Goal: Task Accomplishment & Management: Use online tool/utility

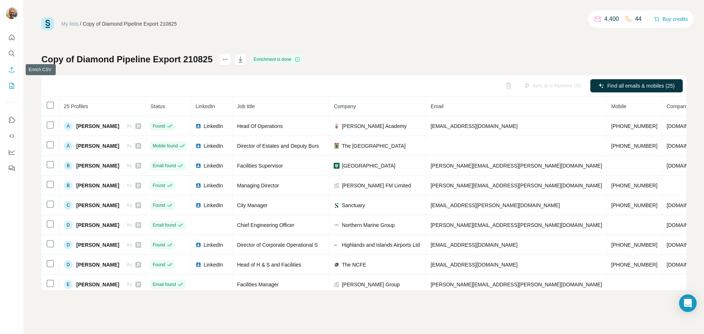
click at [14, 66] on button "Enrich CSV" at bounding box center [12, 69] width 12 height 13
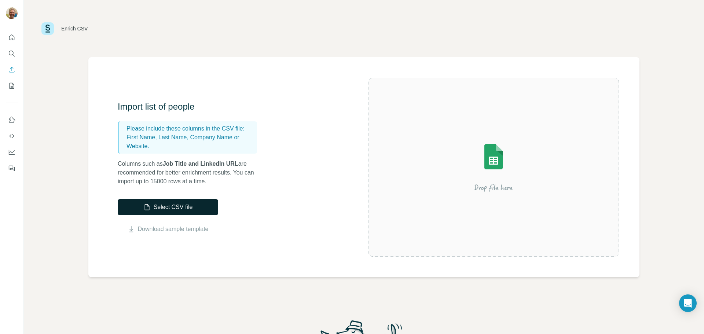
click at [185, 211] on button "Select CSV file" at bounding box center [168, 207] width 100 height 16
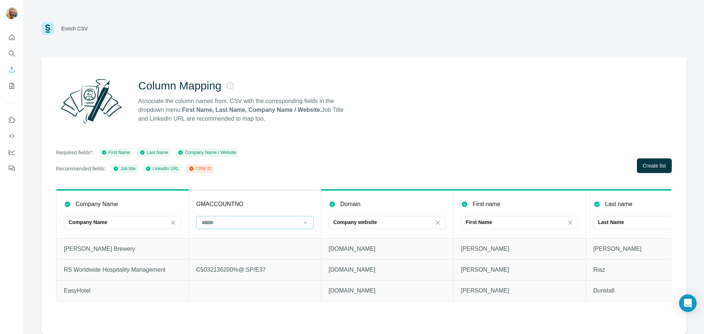
click at [288, 218] on input at bounding box center [250, 222] width 99 height 8
click at [257, 234] on div "CRM ID" at bounding box center [255, 238] width 114 height 13
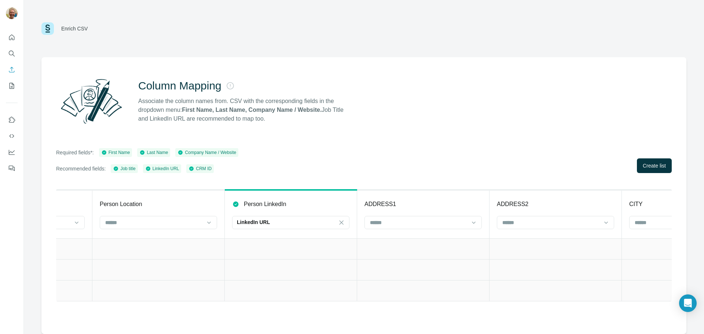
scroll to position [0, 1026]
click at [643, 162] on span "Create list" at bounding box center [653, 165] width 23 height 7
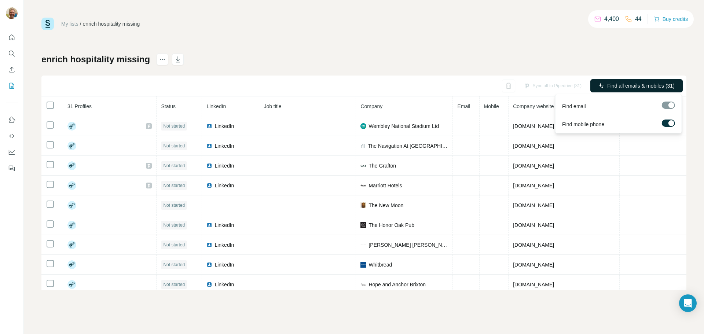
click at [631, 86] on span "Find all emails & mobiles (31)" at bounding box center [640, 85] width 67 height 7
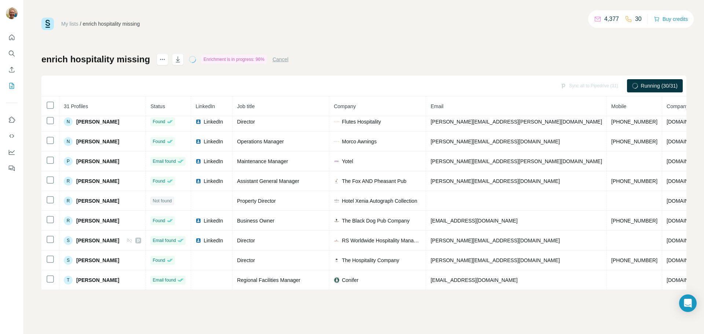
scroll to position [443, 0]
click at [181, 61] on icon "button" at bounding box center [177, 59] width 7 height 7
click at [10, 41] on icon "Quick start" at bounding box center [11, 37] width 7 height 7
